Goal: Find specific page/section: Find specific page/section

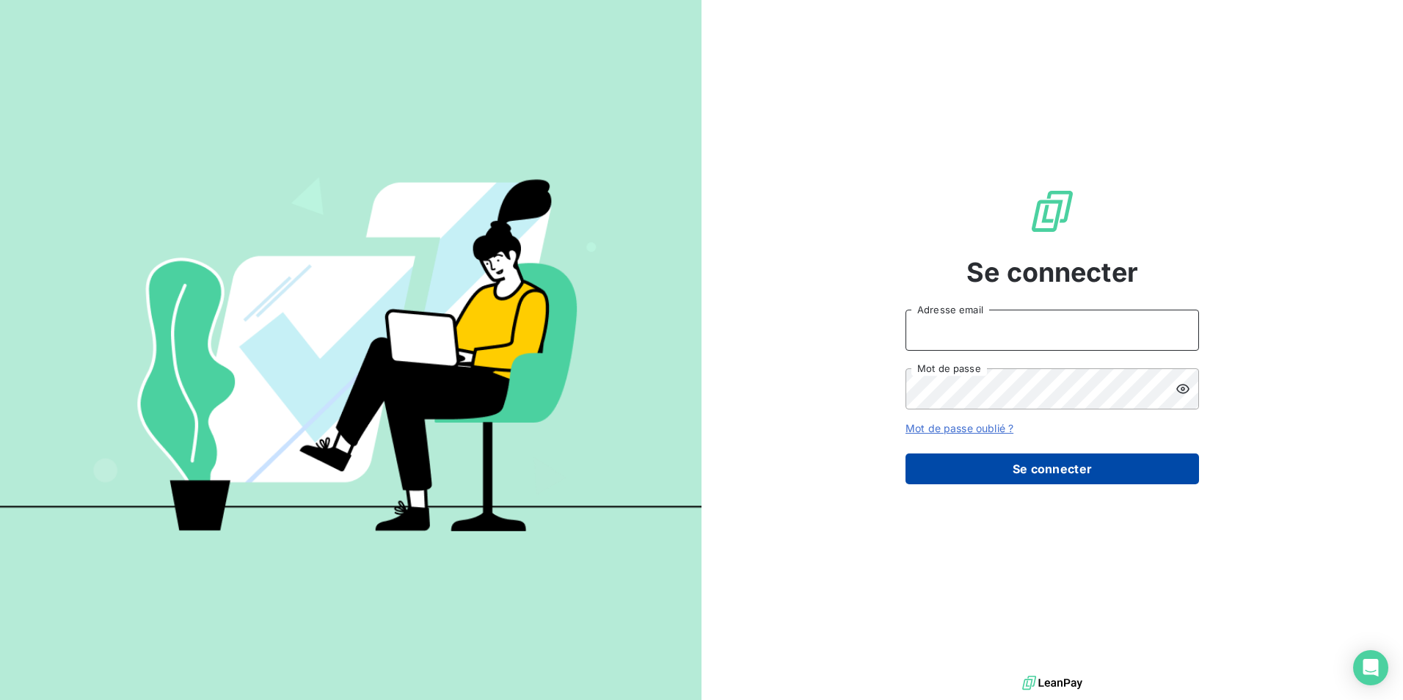
type input "[PERSON_NAME][EMAIL_ADDRESS][DOMAIN_NAME]"
click at [1028, 461] on button "Se connecter" at bounding box center [1051, 468] width 293 height 31
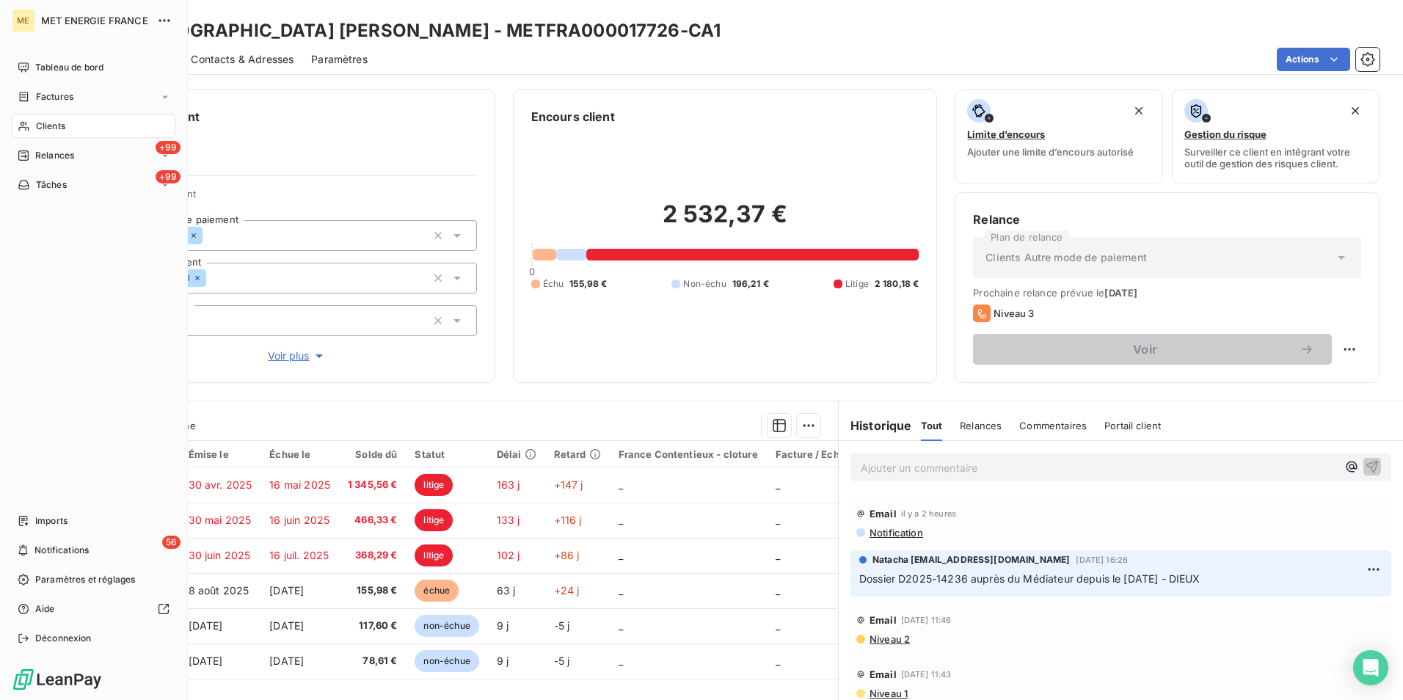
click at [34, 126] on div "Clients" at bounding box center [94, 125] width 164 height 23
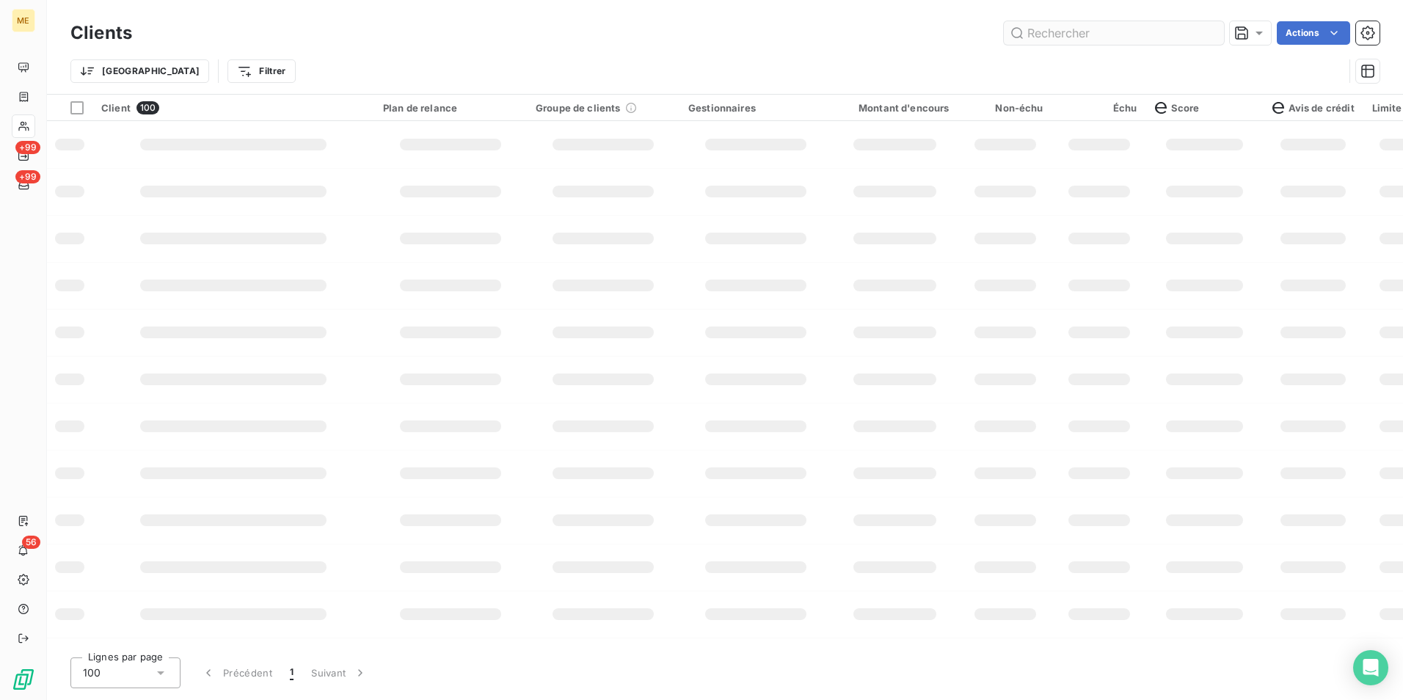
click at [1125, 41] on input "text" at bounding box center [1114, 32] width 220 height 23
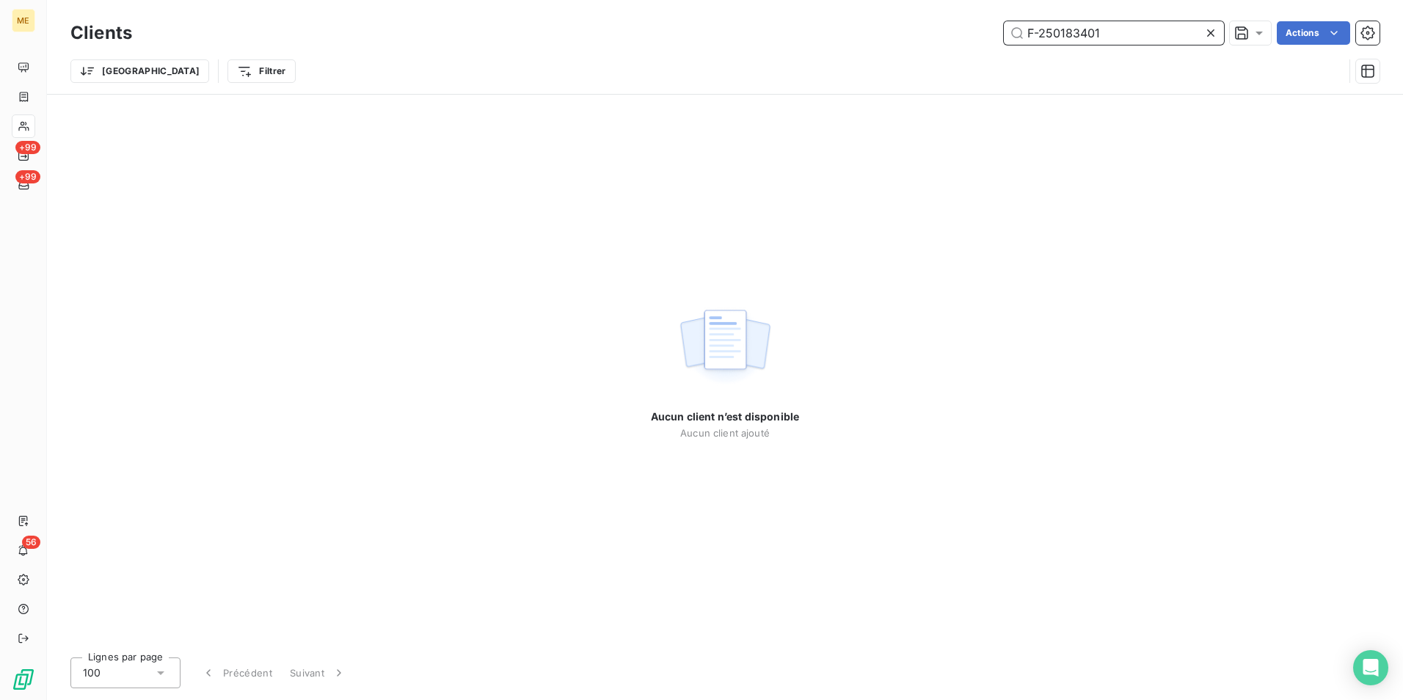
drag, startPoint x: 1142, startPoint y: 34, endPoint x: 856, endPoint y: 29, distance: 286.1
click at [856, 29] on div "F-250183401 Actions" at bounding box center [764, 32] width 1229 height 23
paste input "METFRA000015983"
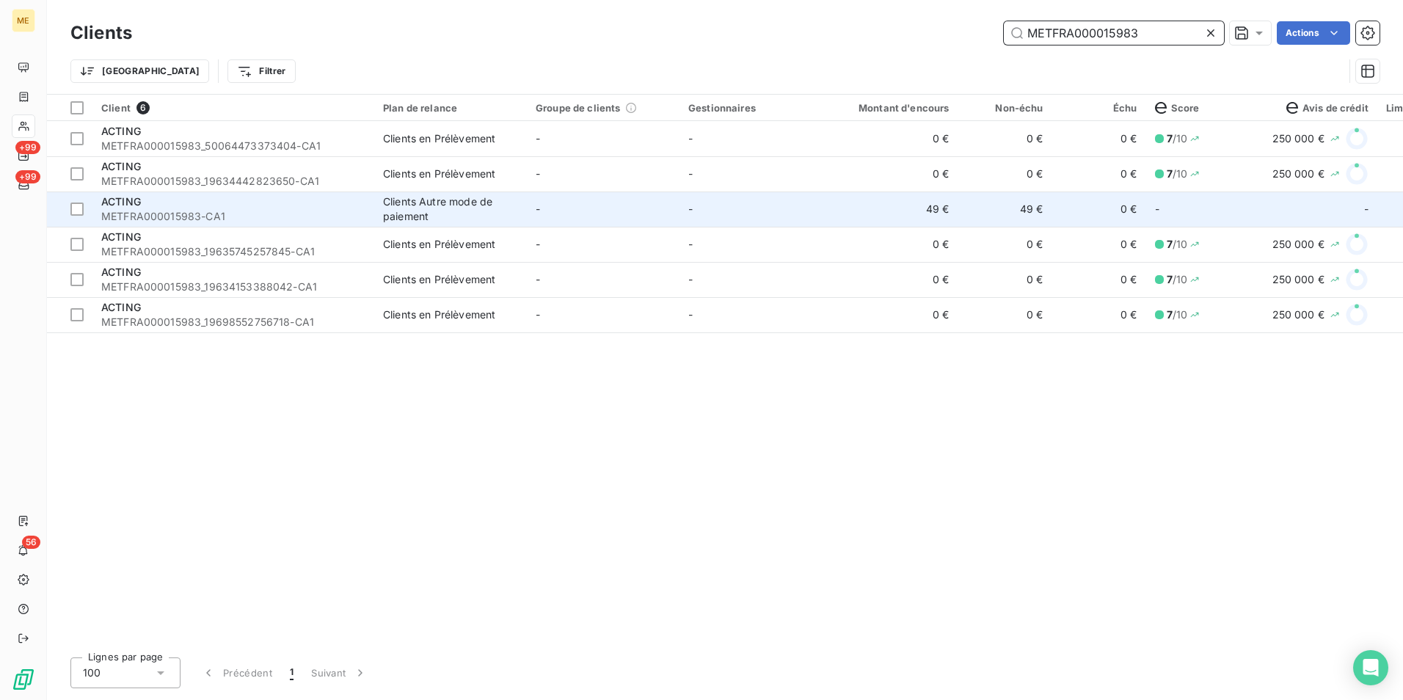
type input "METFRA000015983"
click at [442, 202] on div "Clients Autre mode de paiement" at bounding box center [450, 208] width 135 height 29
